Goal: Information Seeking & Learning: Learn about a topic

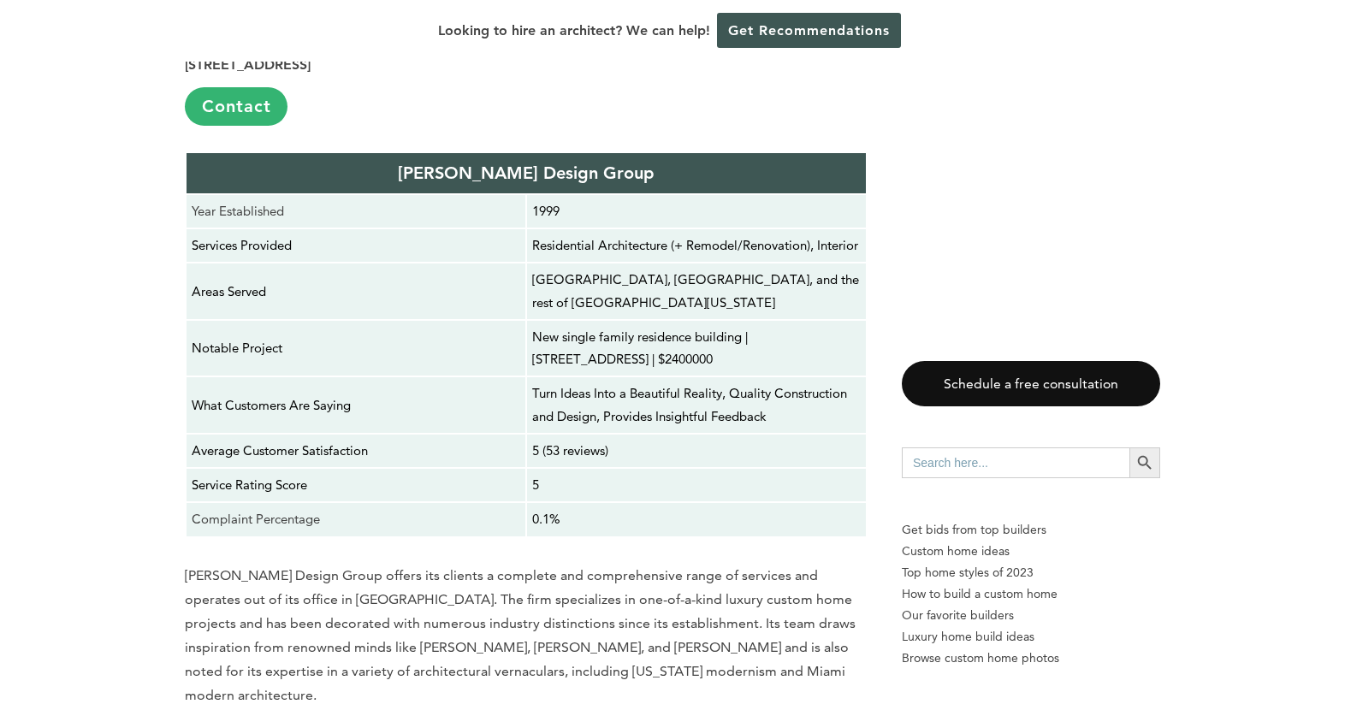
scroll to position [3331, 0]
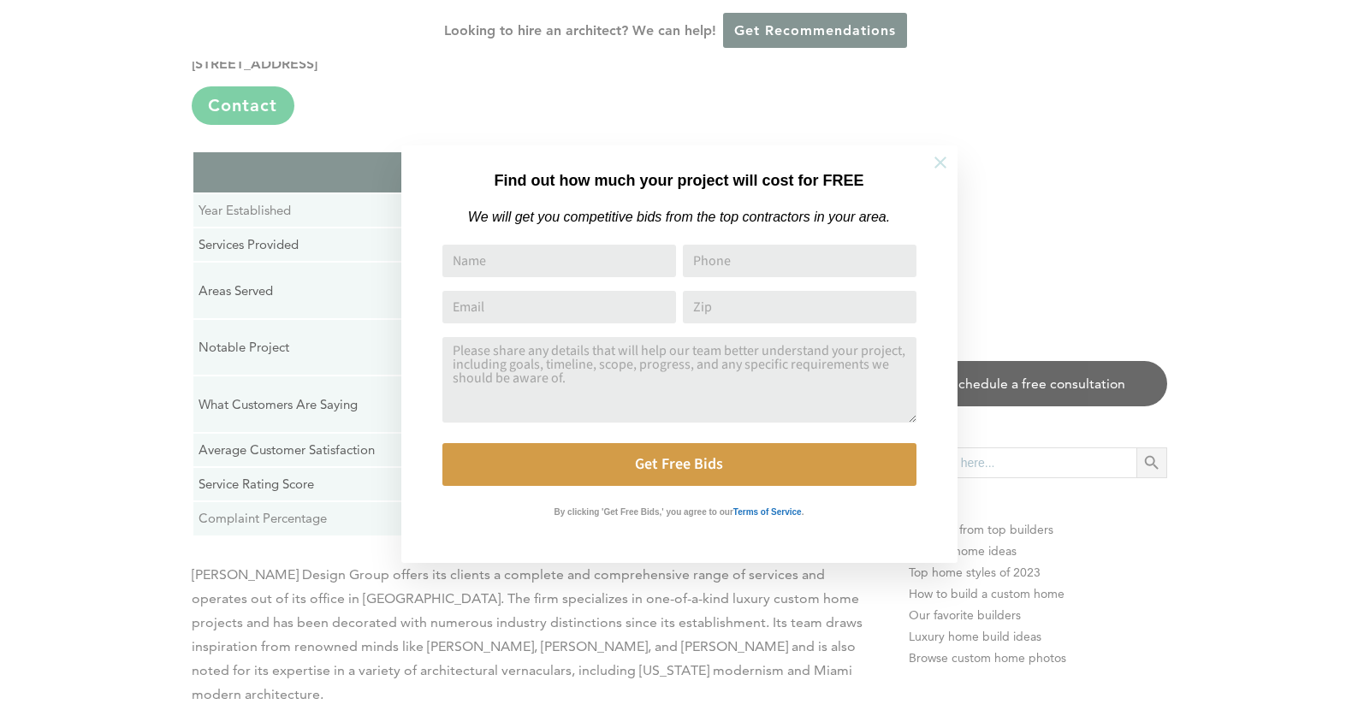
click at [942, 158] on icon at bounding box center [940, 162] width 19 height 19
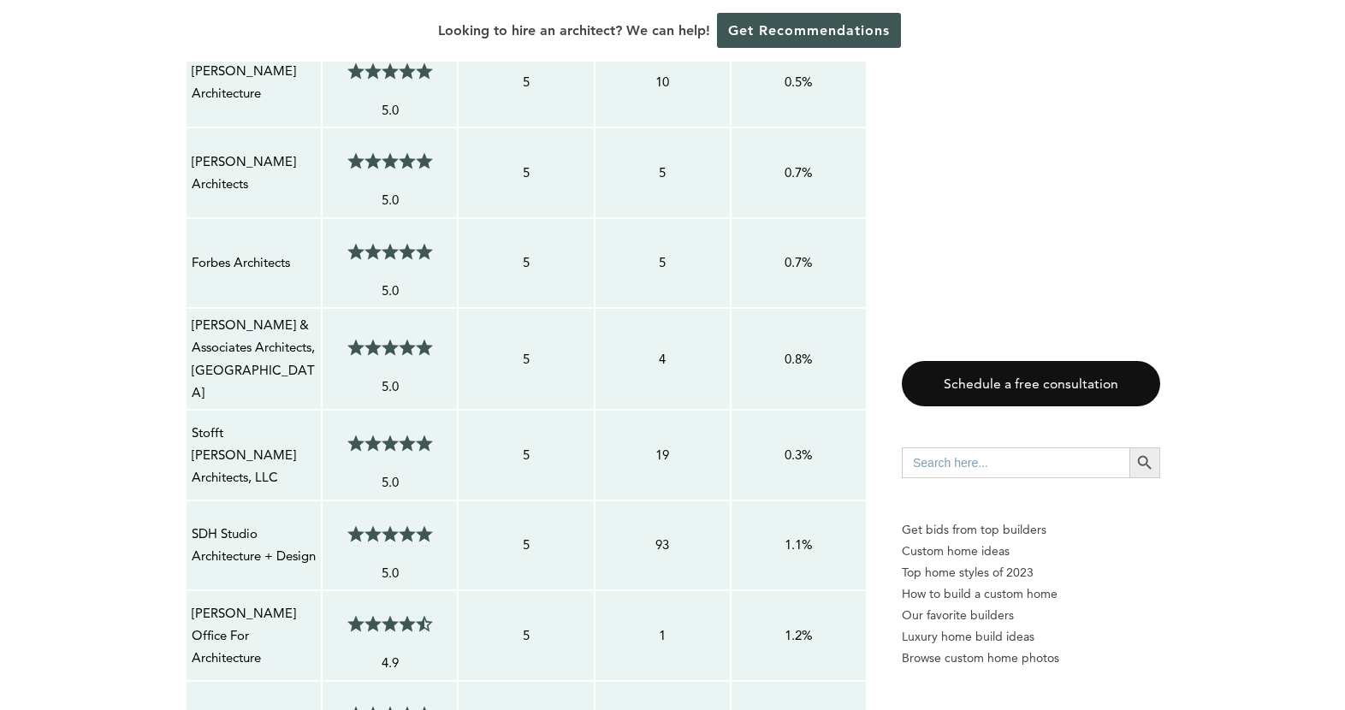
scroll to position [1962, 0]
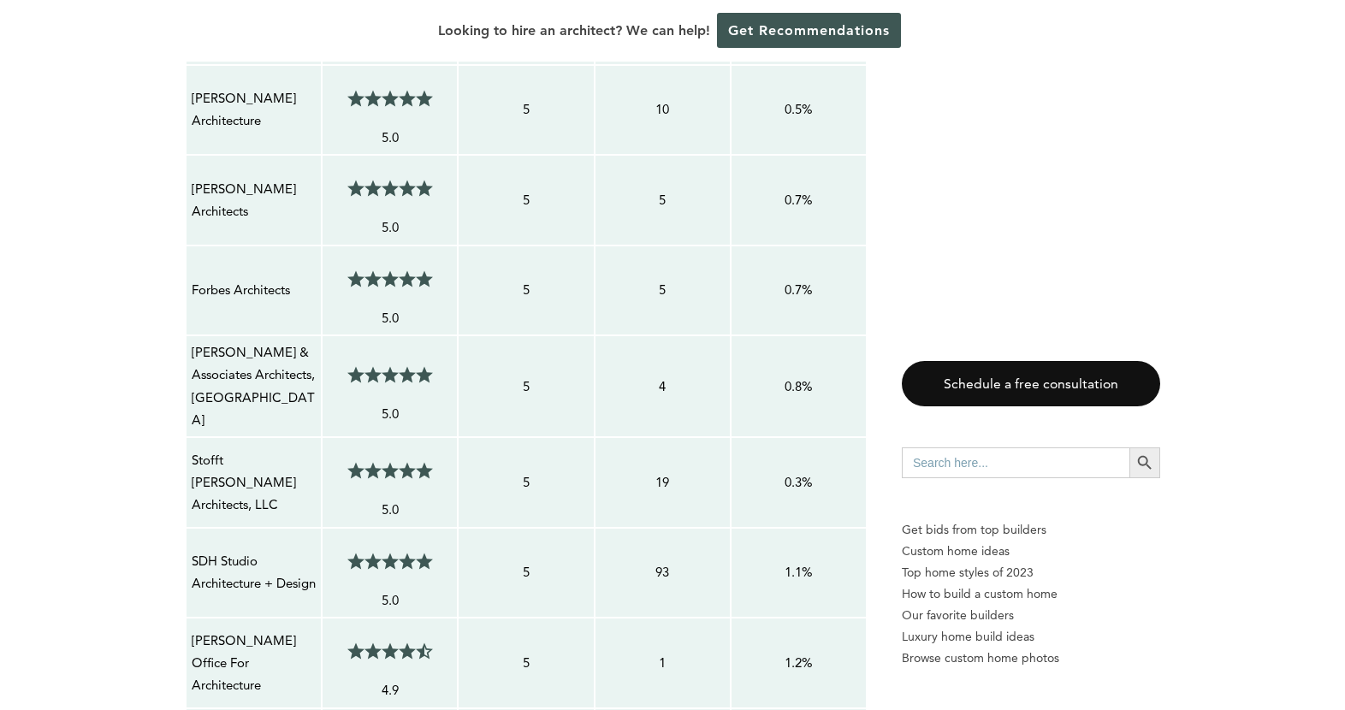
click at [191, 177] on div "[PERSON_NAME] Architects" at bounding box center [254, 200] width 126 height 47
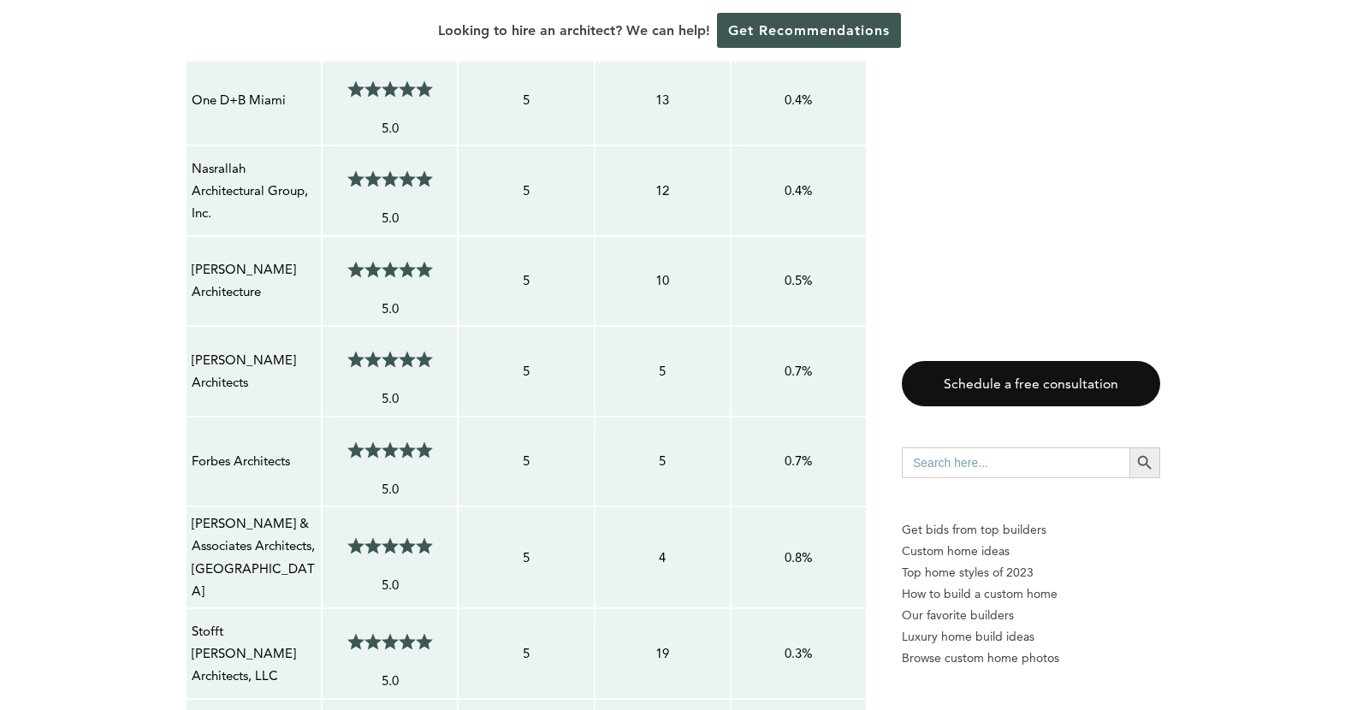
drag, startPoint x: 249, startPoint y: 367, endPoint x: 193, endPoint y: 335, distance: 64.0
click at [193, 349] on p "[PERSON_NAME] Architects" at bounding box center [254, 371] width 124 height 45
copy p "[PERSON_NAME] Architects"
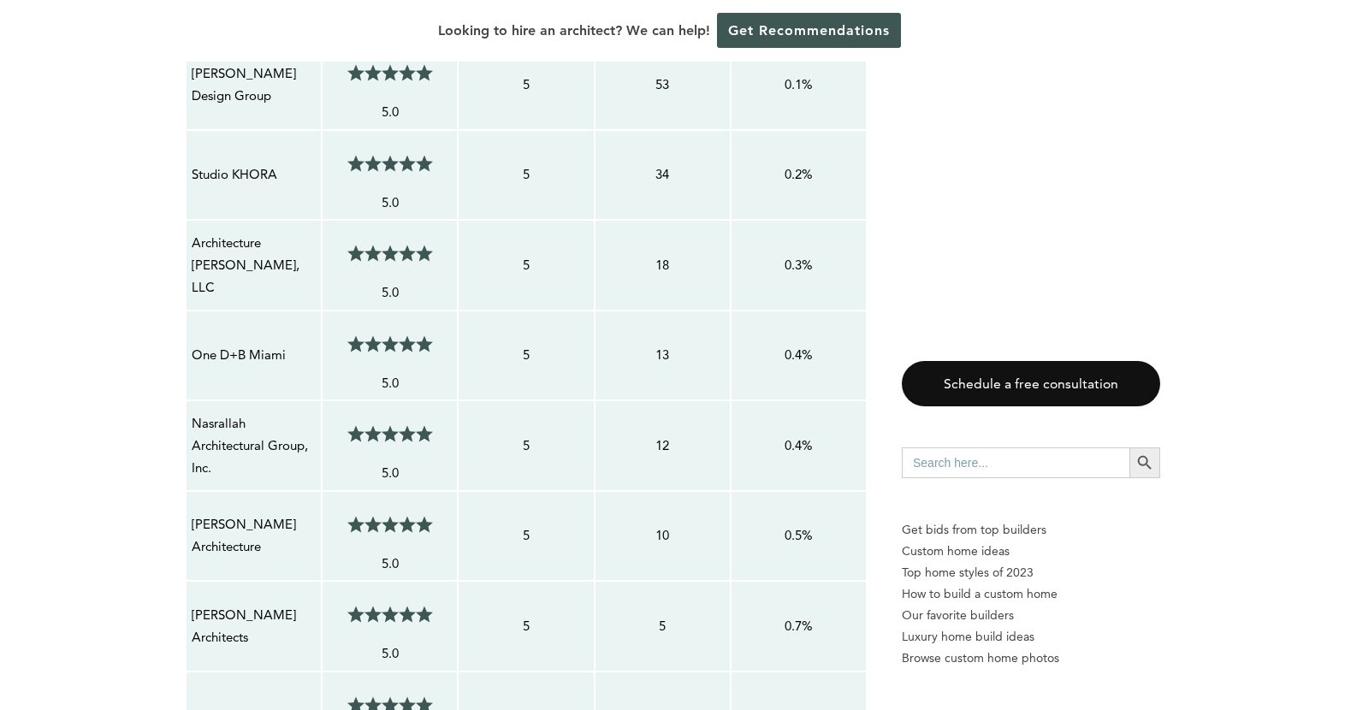
scroll to position [1535, 0]
click at [281, 346] on p "One D+B Miami" at bounding box center [254, 357] width 124 height 22
drag, startPoint x: 290, startPoint y: 336, endPoint x: 192, endPoint y: 336, distance: 97.5
click at [192, 346] on p "One D+B Miami" at bounding box center [254, 357] width 124 height 22
copy p "One D+B Miami"
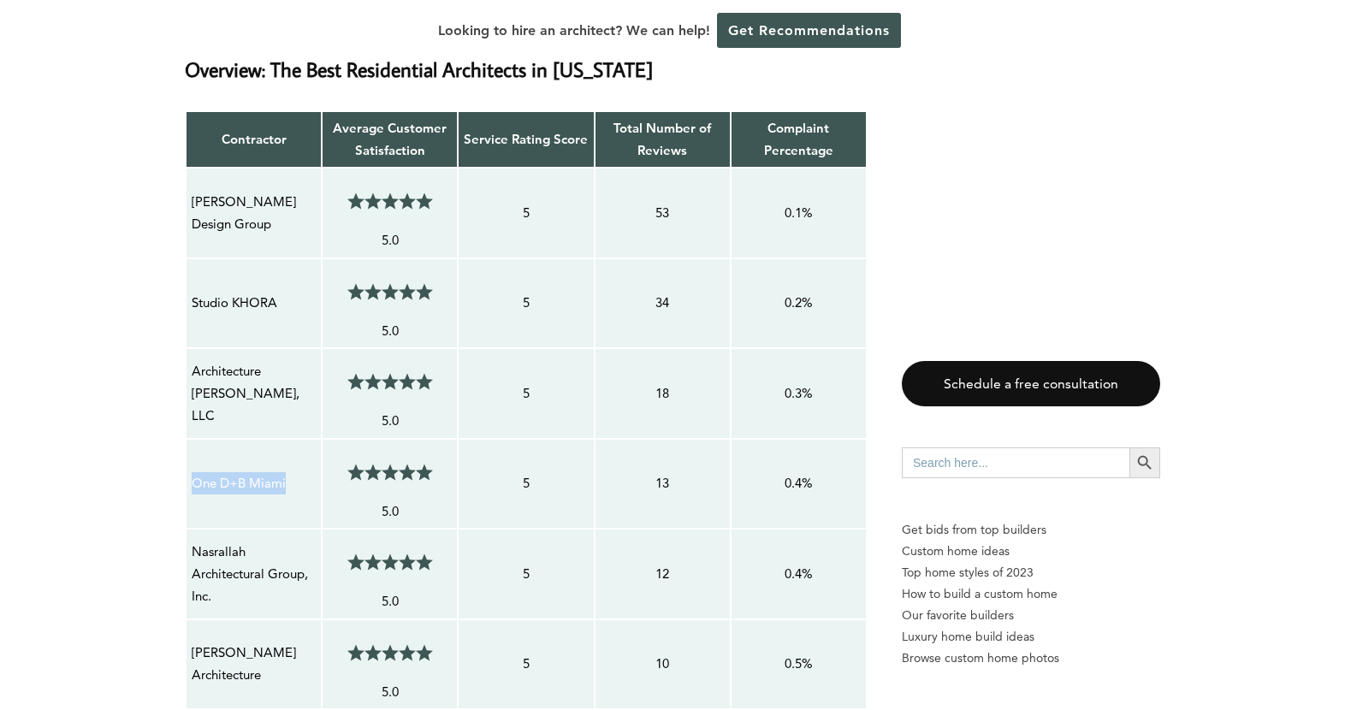
scroll to position [1364, 0]
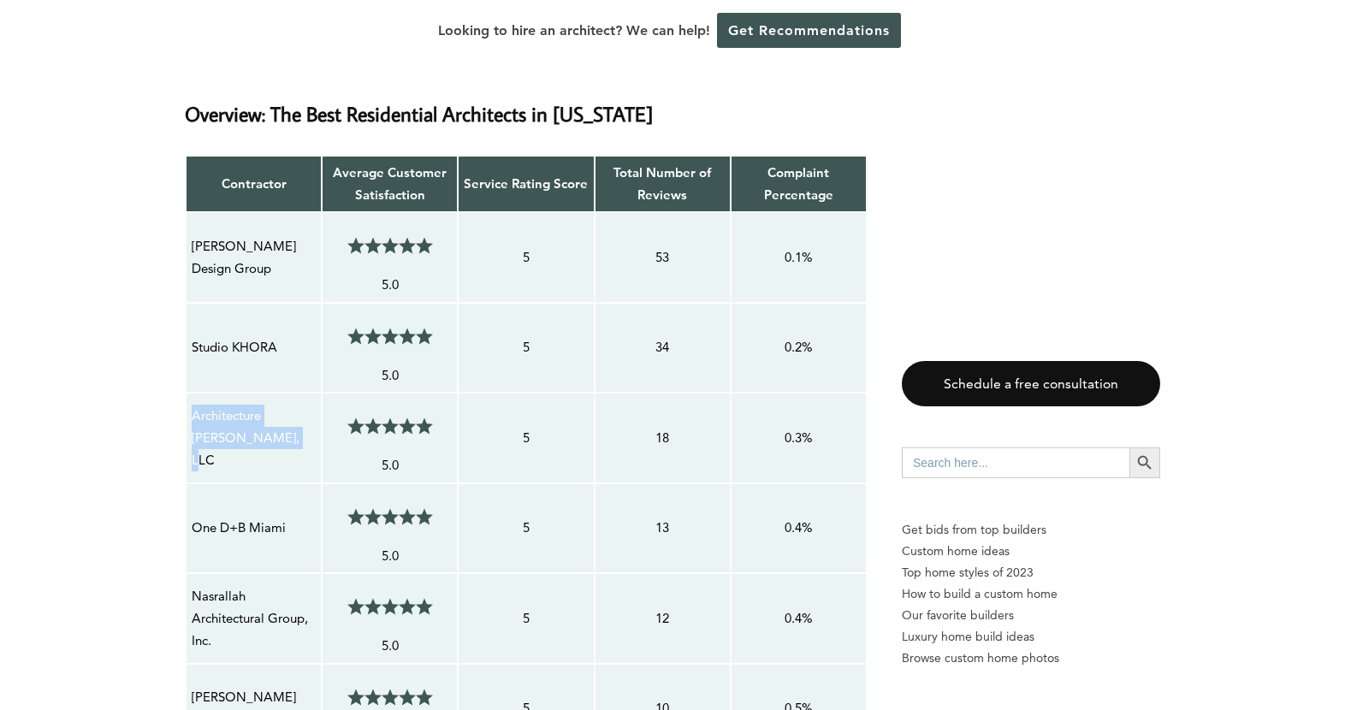
drag, startPoint x: 270, startPoint y: 426, endPoint x: 194, endPoint y: 405, distance: 79.1
click at [194, 405] on p "Architecture [PERSON_NAME], LLC" at bounding box center [254, 439] width 124 height 68
copy p "Architecture [PERSON_NAME], LLC"
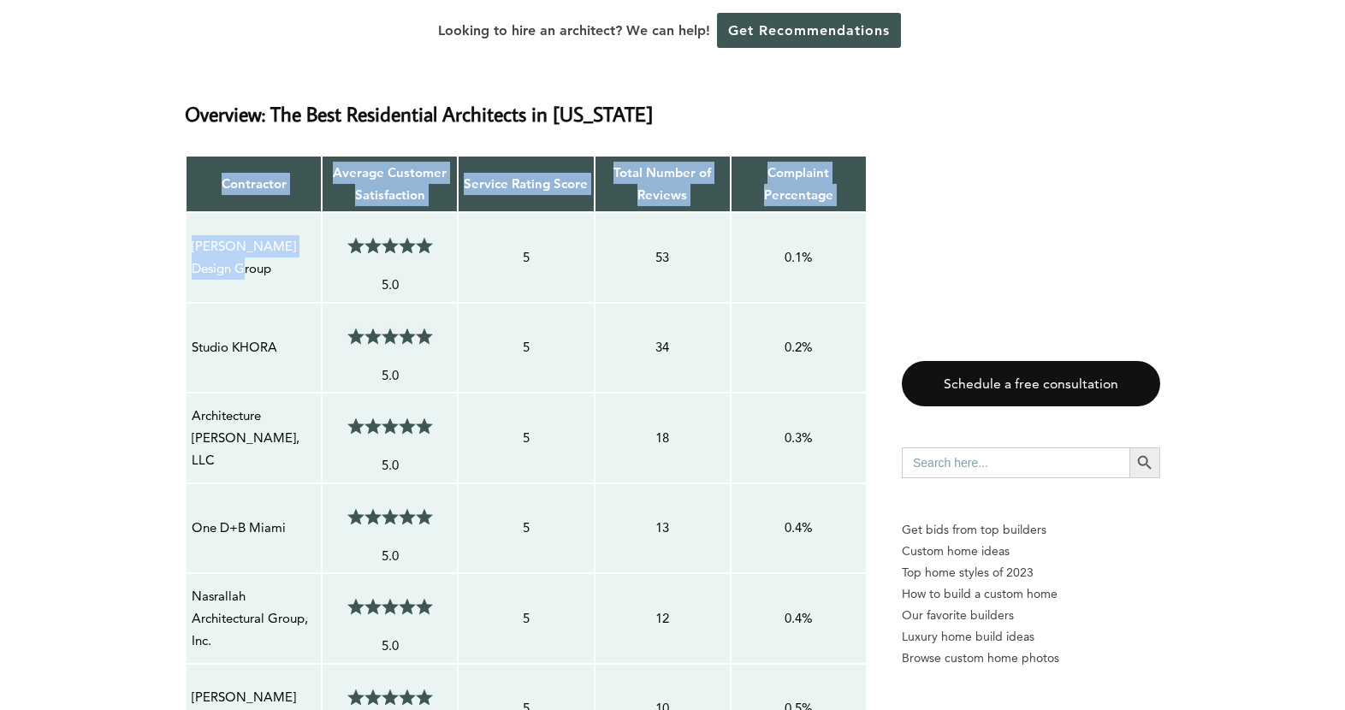
drag, startPoint x: 240, startPoint y: 241, endPoint x: 169, endPoint y: 222, distance: 73.7
copy tbody "Contractor Average Customer Satisfaction Service Rating Score Total Number of R…"
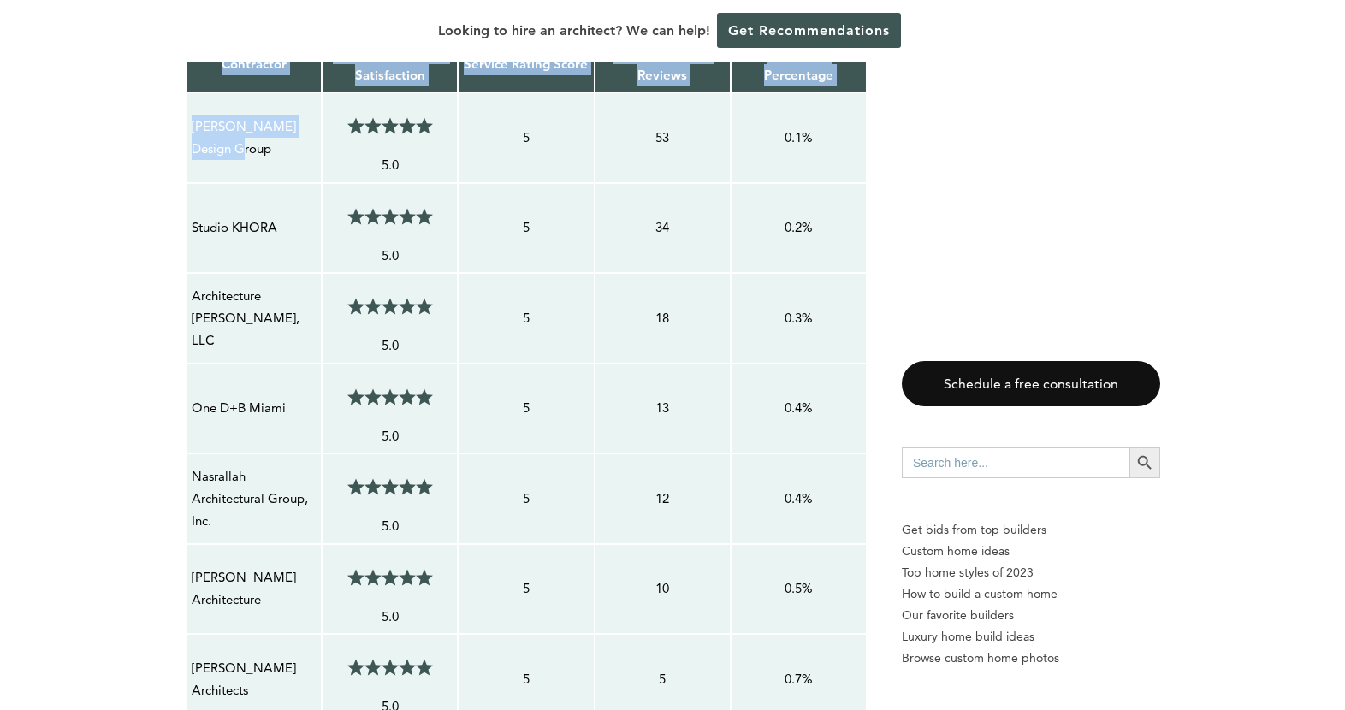
scroll to position [1488, 0]
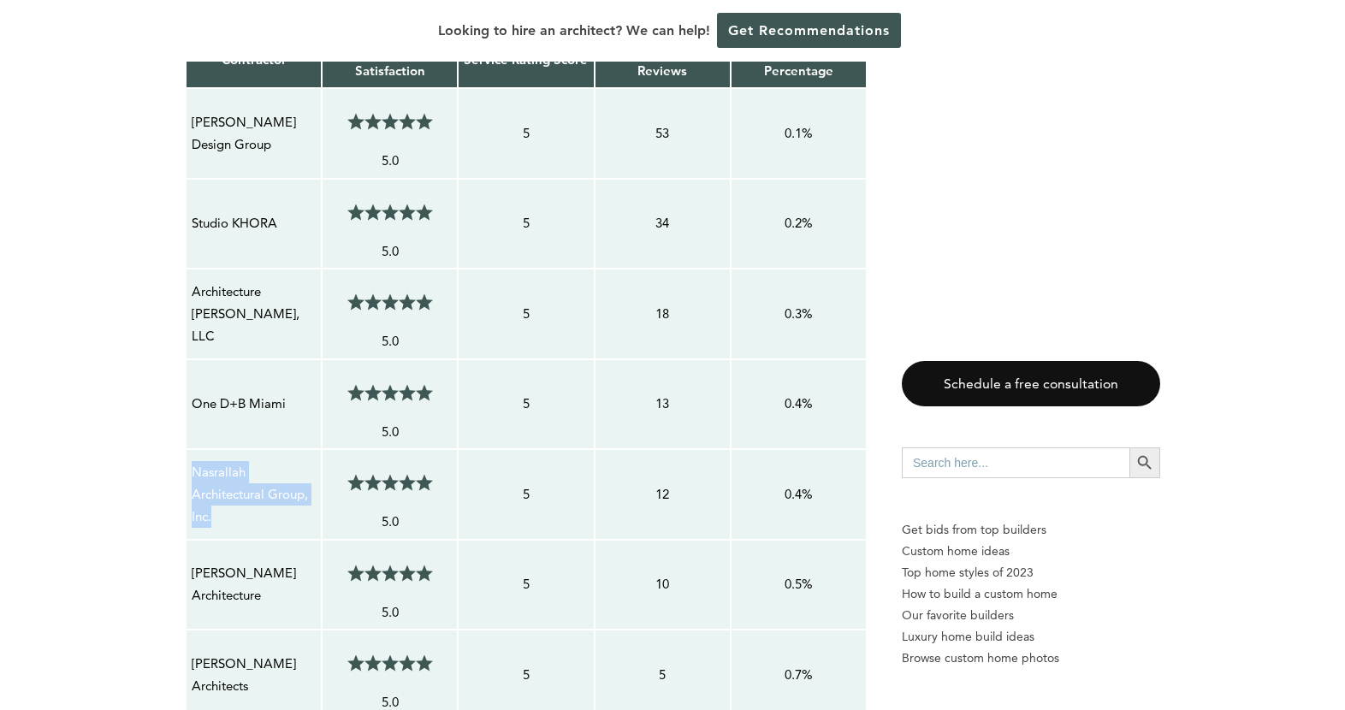
drag, startPoint x: 255, startPoint y: 500, endPoint x: 193, endPoint y: 447, distance: 81.8
click at [193, 461] on p "Nasrallah Architectural Group, Inc." at bounding box center [254, 495] width 124 height 68
copy p "Nasrallah Architectural Group, Inc."
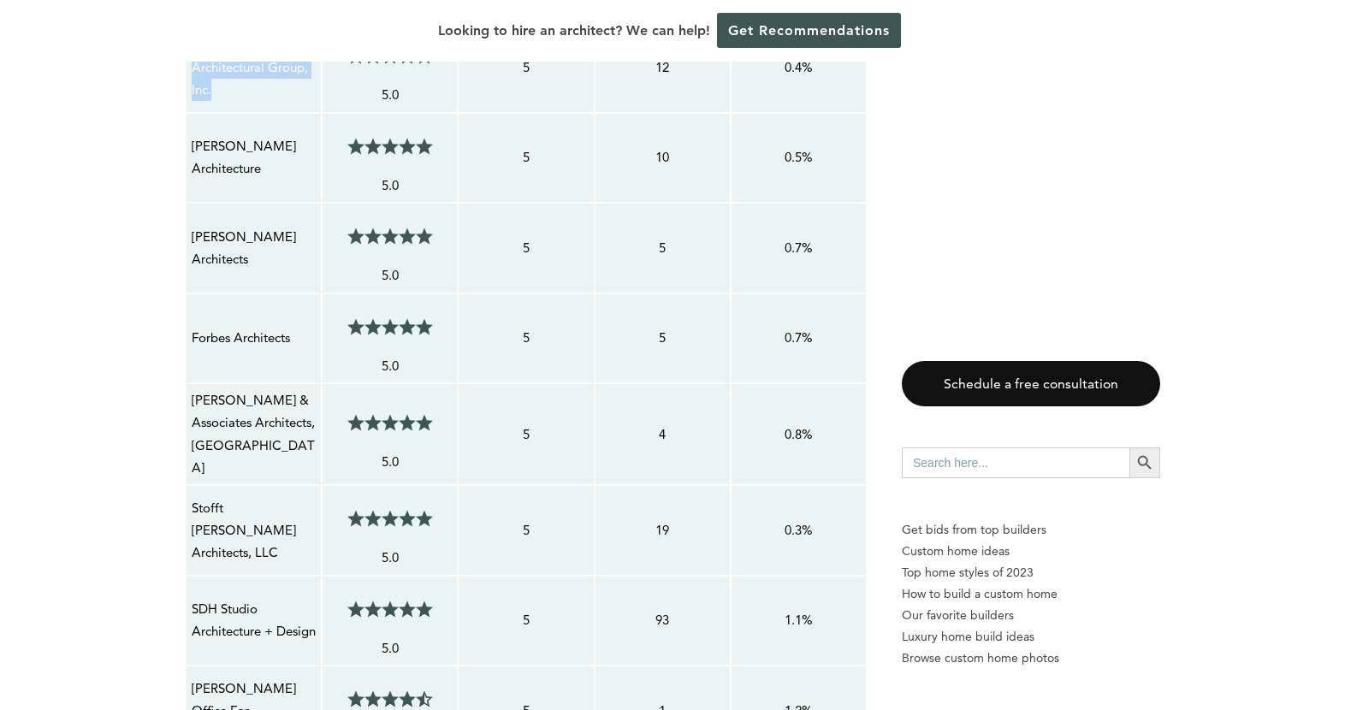
scroll to position [1915, 0]
click at [265, 435] on td "[PERSON_NAME] & Associates Architects, [GEOGRAPHIC_DATA]" at bounding box center [254, 433] width 136 height 102
drag, startPoint x: 210, startPoint y: 395, endPoint x: 275, endPoint y: 420, distance: 69.6
click at [275, 420] on p "[PERSON_NAME] & Associates Architects, [GEOGRAPHIC_DATA]" at bounding box center [254, 433] width 124 height 90
copy p "[PERSON_NAME] & Associates Architects, [GEOGRAPHIC_DATA]"
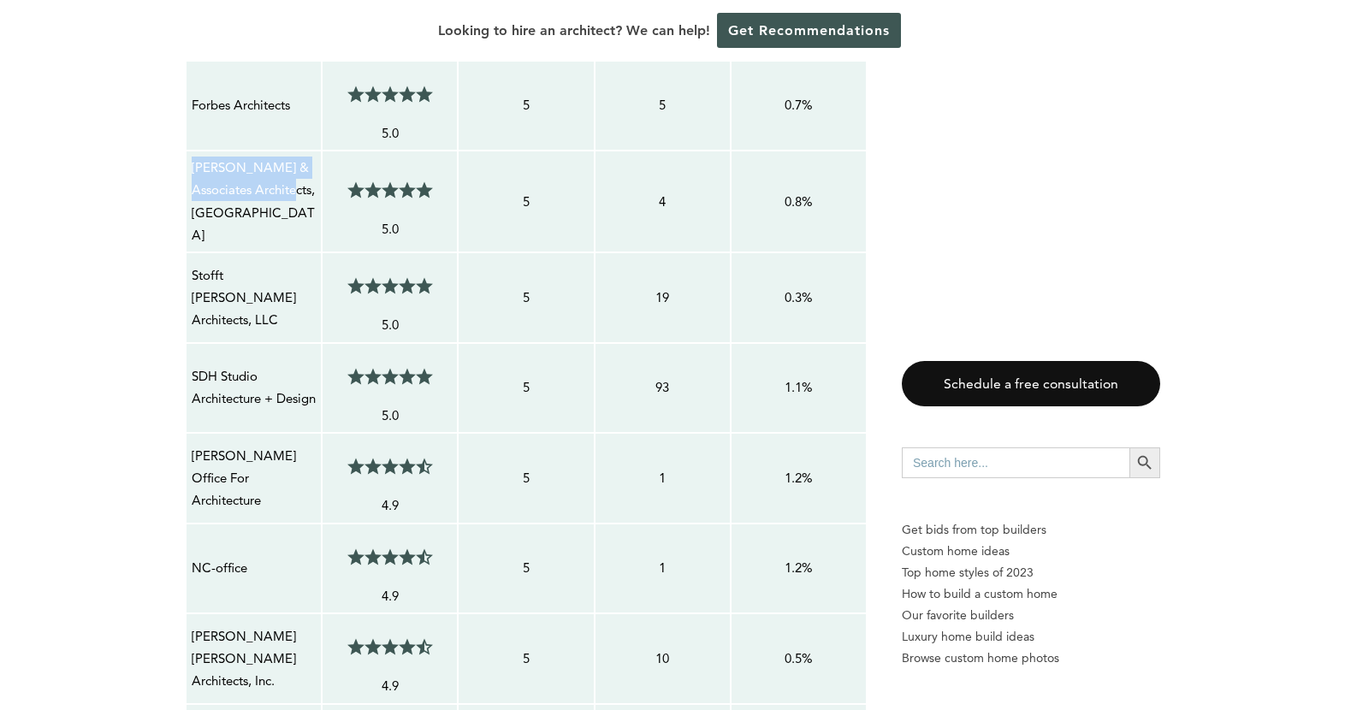
scroll to position [2172, 0]
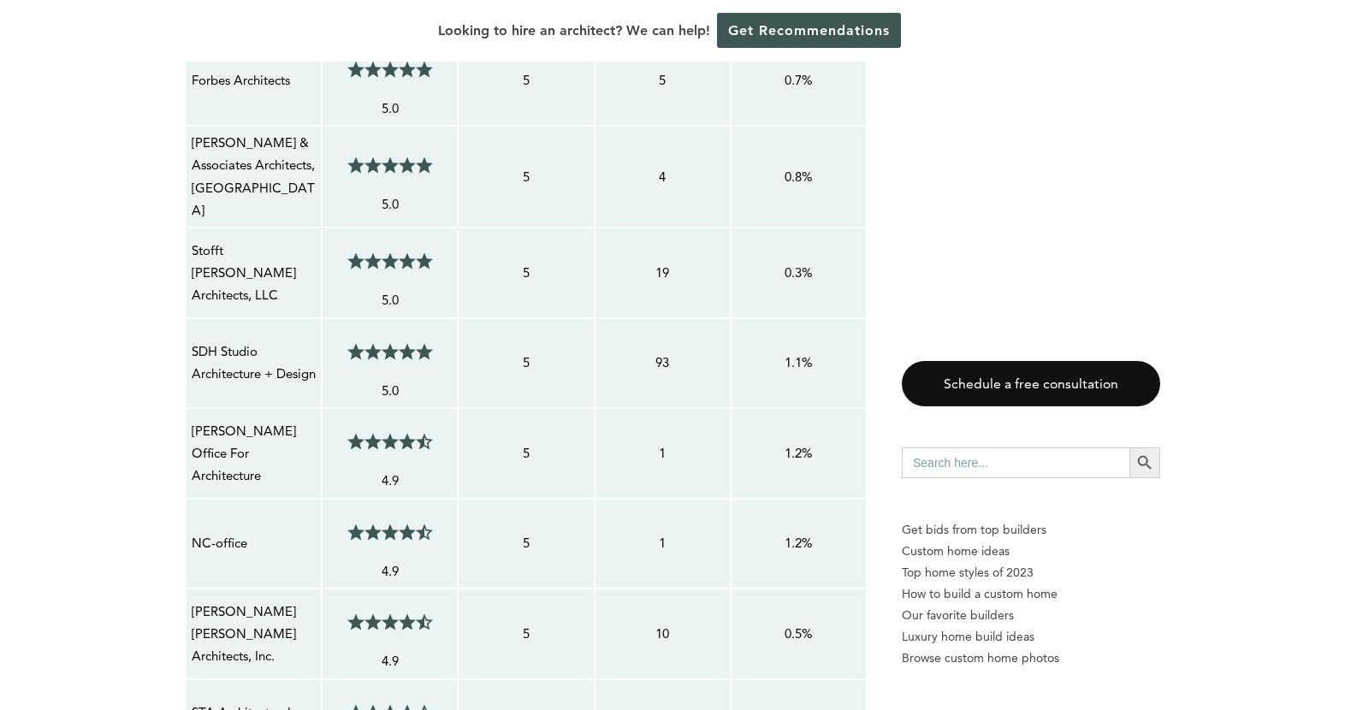
click at [208, 240] on p "Stofft [PERSON_NAME] Architects, LLC" at bounding box center [254, 274] width 124 height 68
drag, startPoint x: 192, startPoint y: 223, endPoint x: 275, endPoint y: 246, distance: 86.1
click at [275, 246] on p "Stofft [PERSON_NAME] Architects, LLC" at bounding box center [254, 274] width 124 height 68
copy p "Stofft [PERSON_NAME] Architects, LLC"
click at [257, 342] on p "SDH Studio Architecture + Design" at bounding box center [254, 362] width 124 height 45
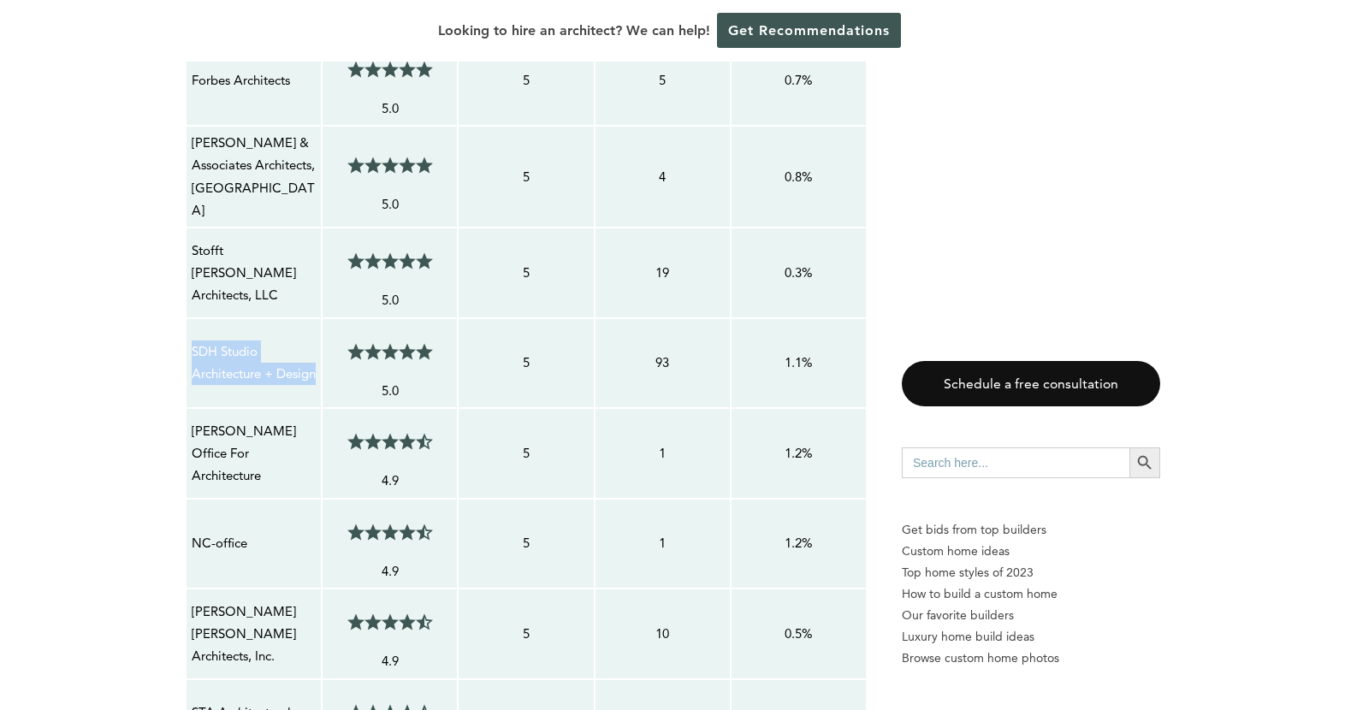
drag, startPoint x: 261, startPoint y: 355, endPoint x: 188, endPoint y: 307, distance: 87.1
click at [188, 318] on td "SDH Studio Architecture + Design" at bounding box center [254, 363] width 136 height 91
copy p "SDH Studio Architecture + Design"
click at [216, 532] on p "NC-office" at bounding box center [254, 543] width 124 height 22
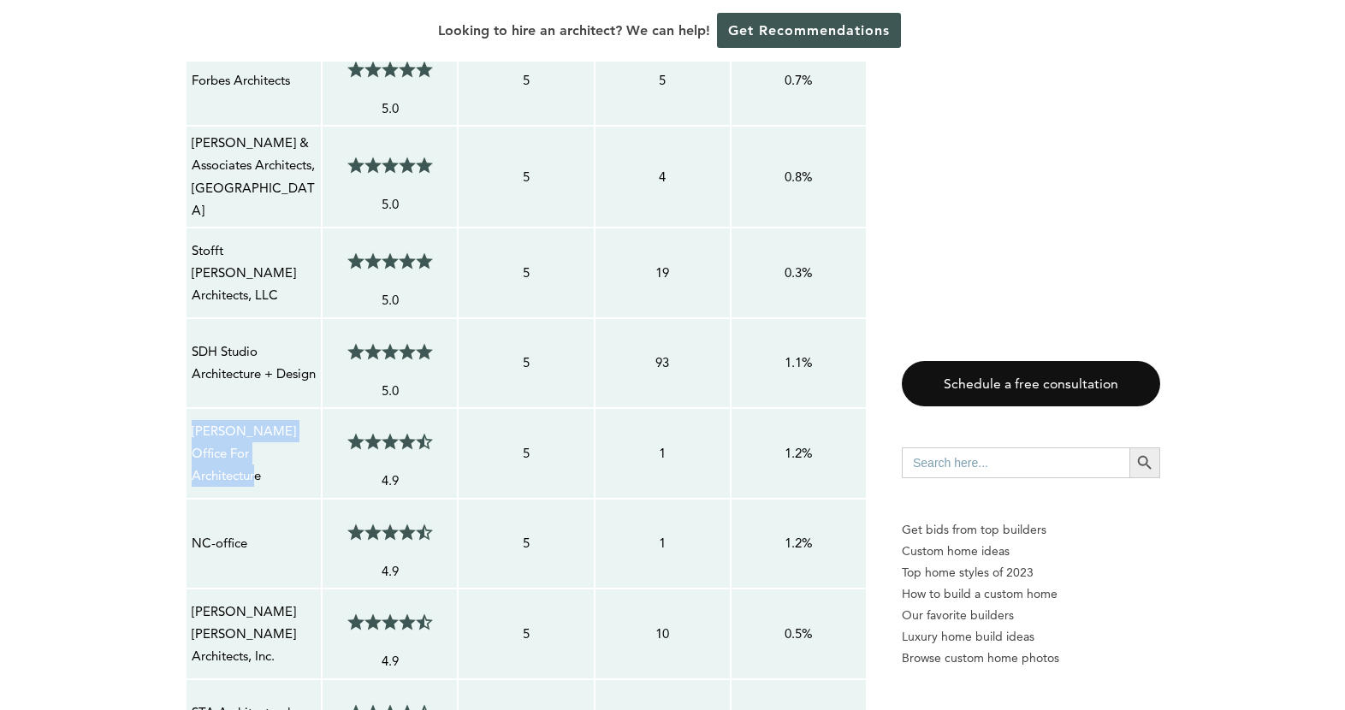
drag, startPoint x: 293, startPoint y: 435, endPoint x: 185, endPoint y: 395, distance: 115.6
click at [185, 395] on table "Contractor Average Customer Satisfaction Service Rating Score Total Number of R…" at bounding box center [526, 193] width 683 height 1695
copy p "[PERSON_NAME] Office For Architecture"
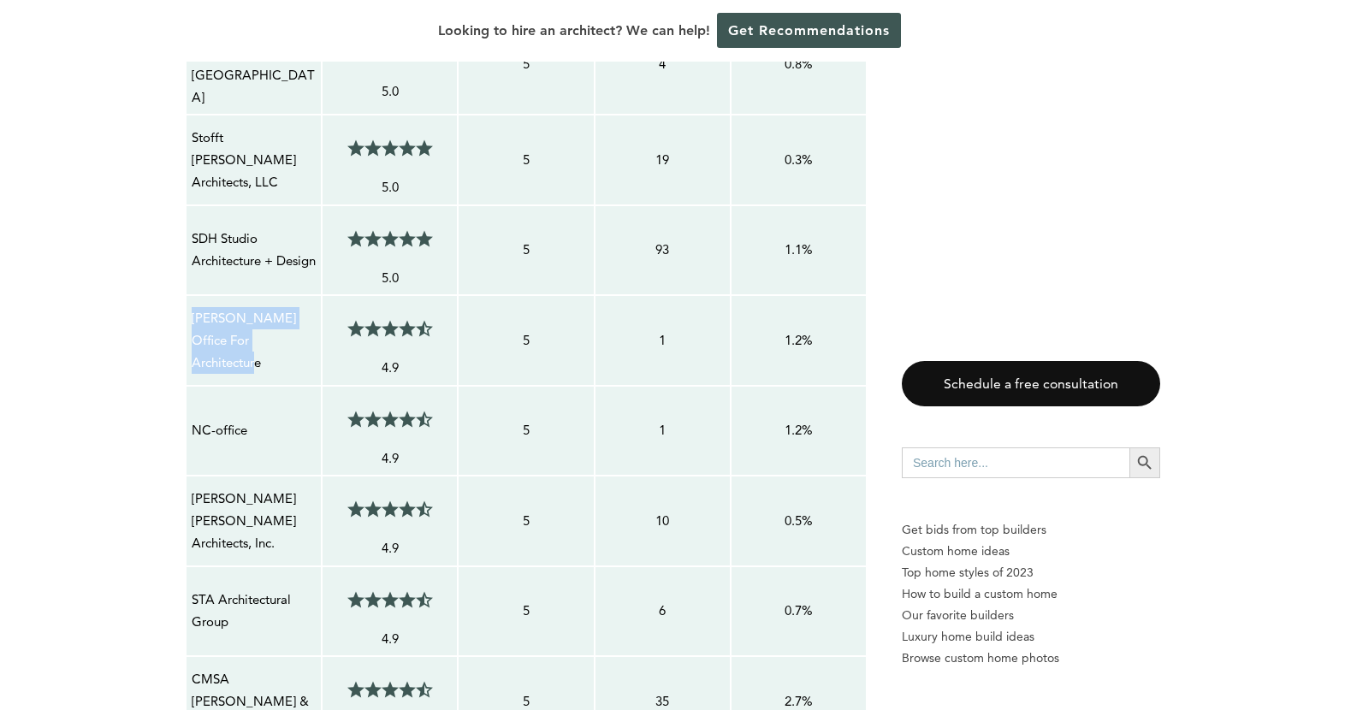
scroll to position [2343, 0]
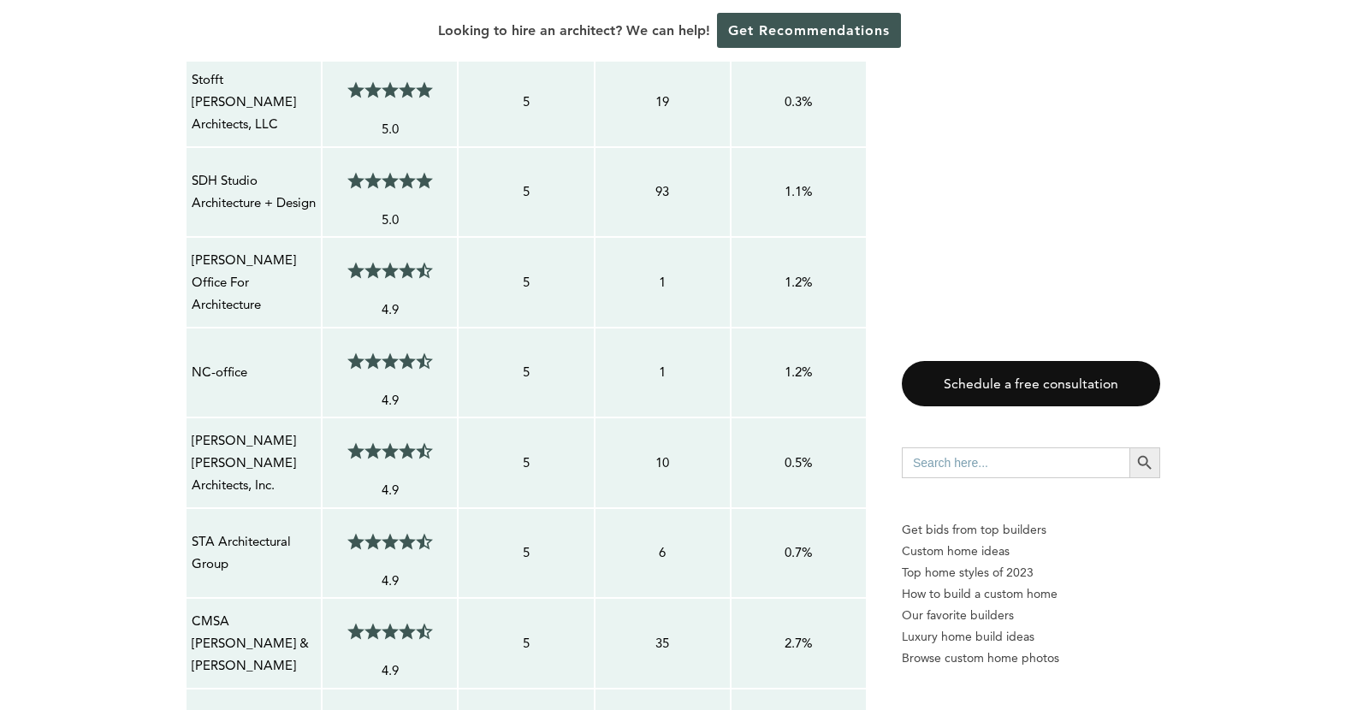
click at [264, 460] on td "[PERSON_NAME] [PERSON_NAME] Architects, Inc." at bounding box center [254, 462] width 136 height 91
drag, startPoint x: 263, startPoint y: 331, endPoint x: 194, endPoint y: 342, distance: 70.2
click at [194, 361] on p "NC-office" at bounding box center [254, 372] width 124 height 22
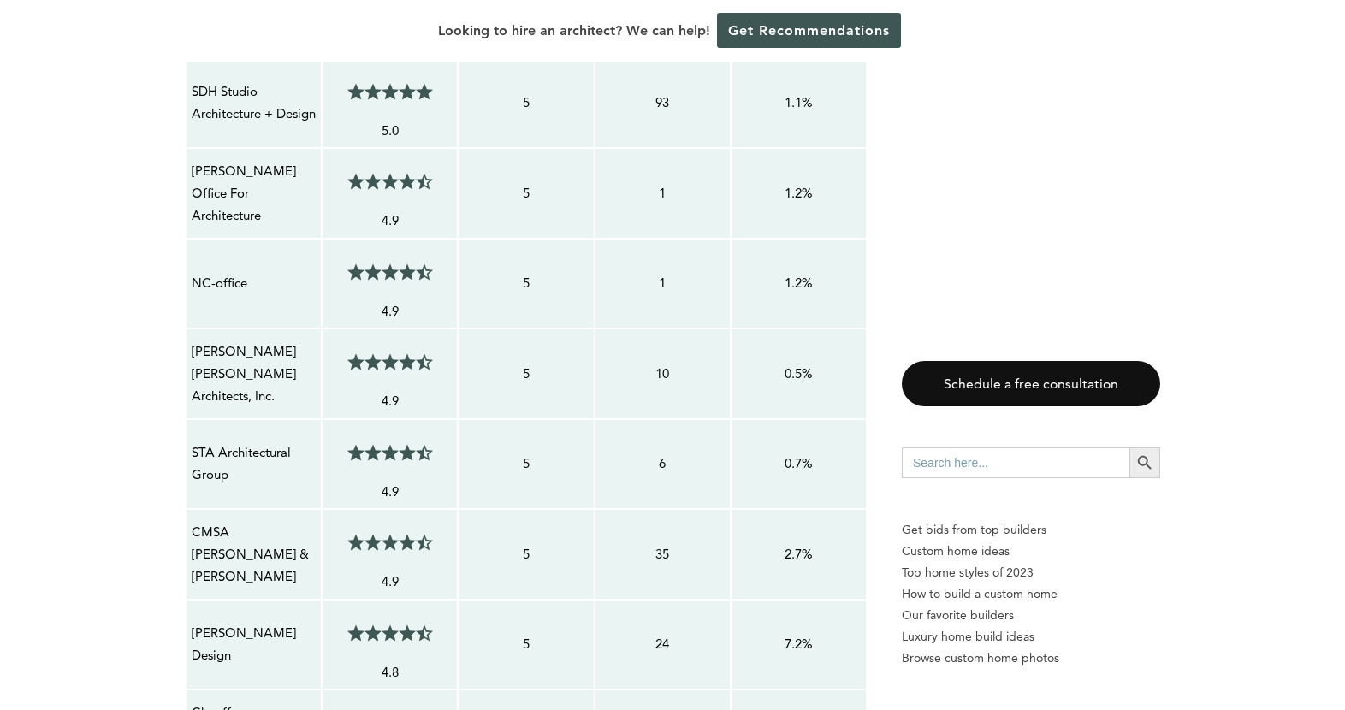
scroll to position [2429, 0]
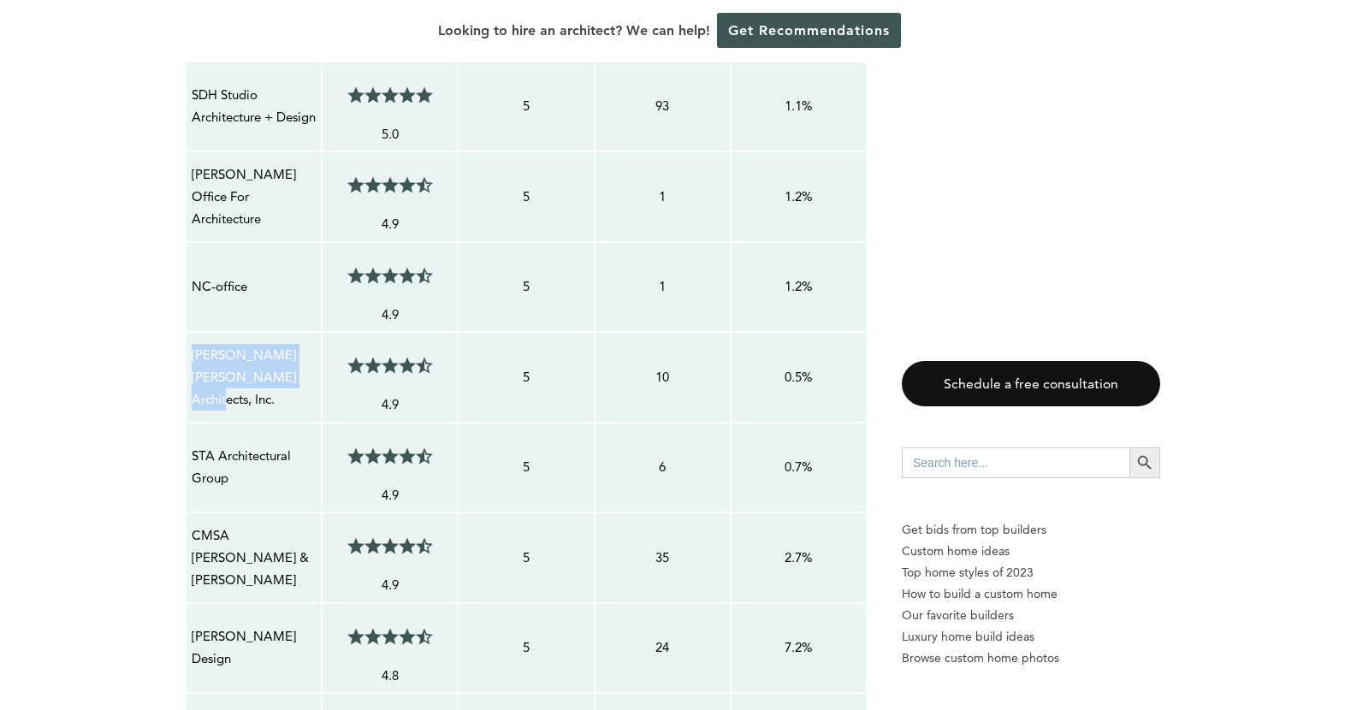
drag, startPoint x: 287, startPoint y: 352, endPoint x: 190, endPoint y: 319, distance: 103.1
click at [190, 332] on td "[PERSON_NAME] [PERSON_NAME] Architects, Inc." at bounding box center [254, 377] width 136 height 91
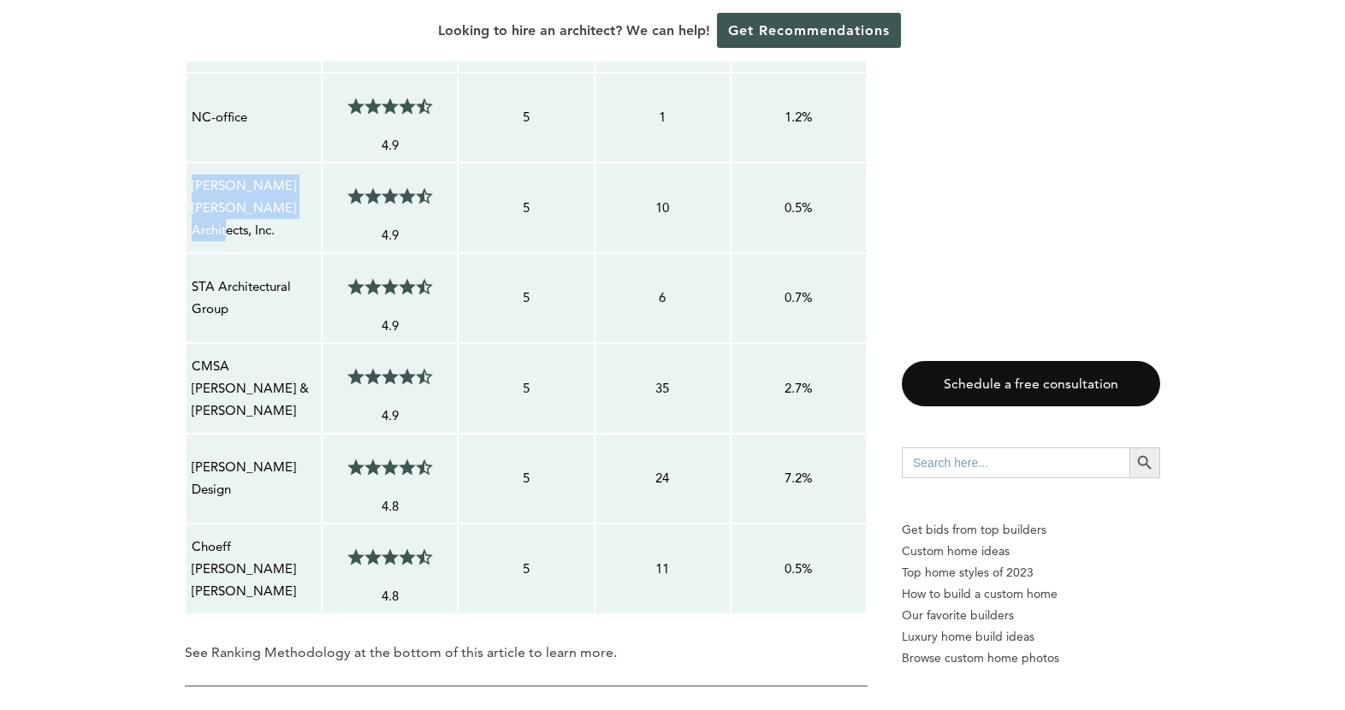
scroll to position [2600, 0]
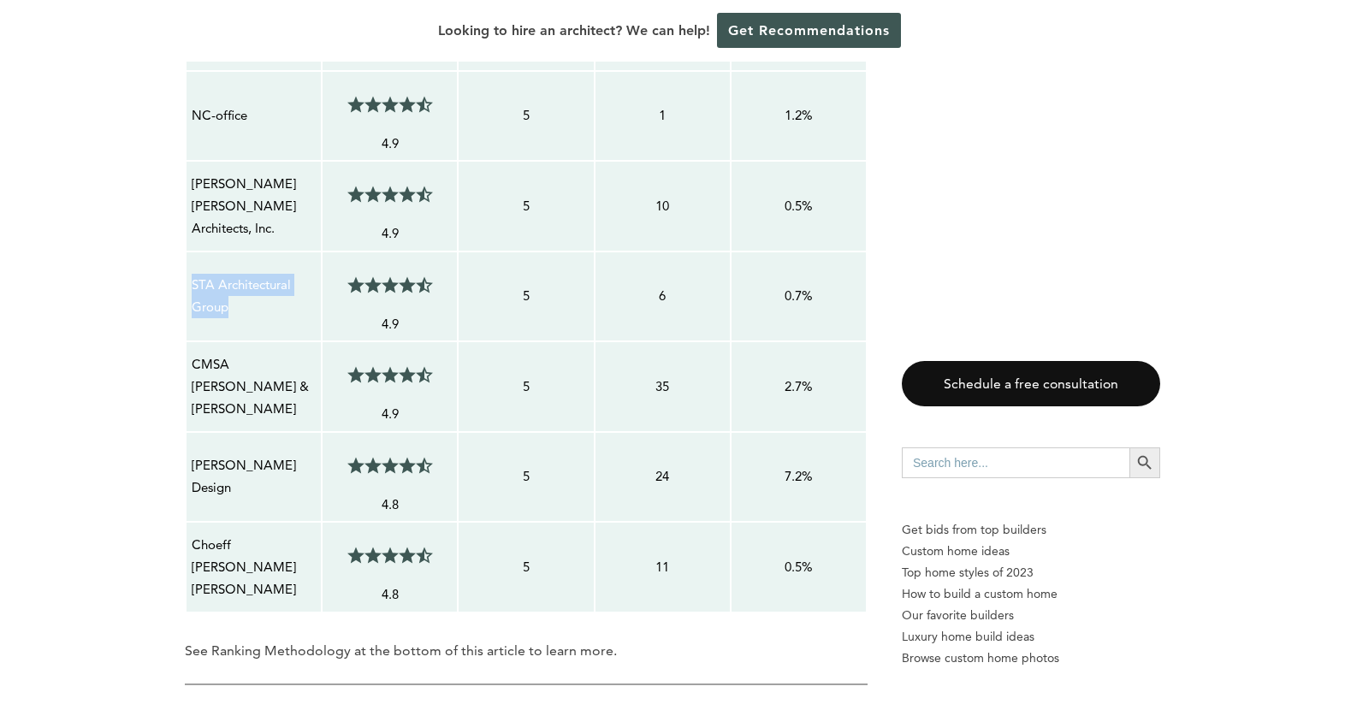
drag, startPoint x: 249, startPoint y: 269, endPoint x: 186, endPoint y: 251, distance: 66.0
click at [186, 252] on td "STA Architectural Group" at bounding box center [254, 297] width 136 height 91
click at [305, 363] on p "CMSA [PERSON_NAME] & [PERSON_NAME]" at bounding box center [254, 387] width 124 height 68
drag, startPoint x: 252, startPoint y: 347, endPoint x: 191, endPoint y: 336, distance: 62.6
click at [191, 352] on div "CMSA [PERSON_NAME] & [PERSON_NAME]" at bounding box center [254, 386] width 126 height 69
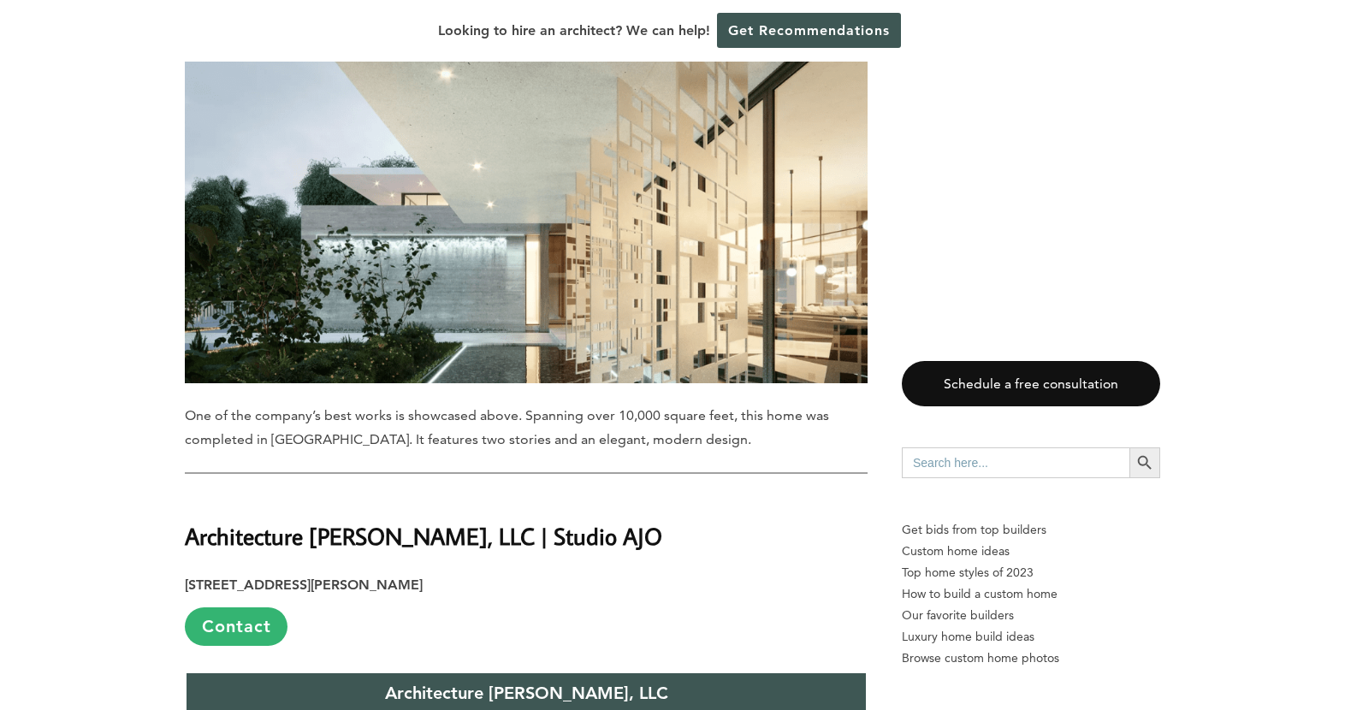
scroll to position [5286, 0]
